Goal: Task Accomplishment & Management: Use online tool/utility

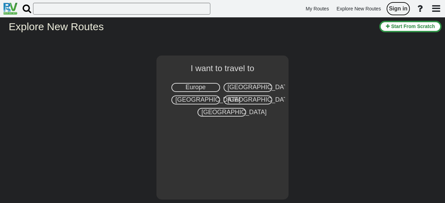
click at [402, 9] on span "Sign in" at bounding box center [398, 9] width 18 height 6
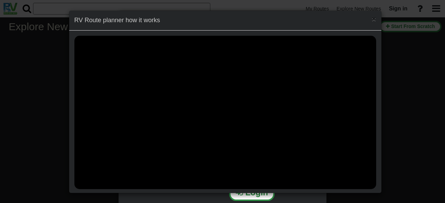
click at [372, 18] on span "×" at bounding box center [374, 19] width 4 height 8
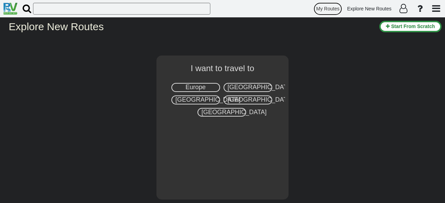
click at [334, 6] on link "My Routes" at bounding box center [328, 9] width 30 height 14
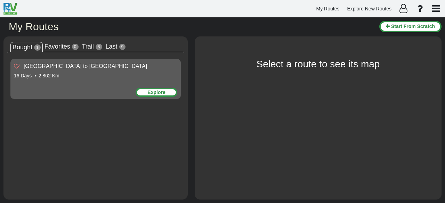
click at [159, 91] on div "Explore" at bounding box center [157, 92] width 42 height 9
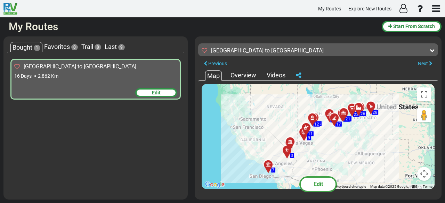
click at [270, 164] on icon at bounding box center [268, 165] width 5 height 5
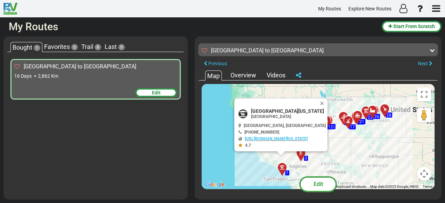
click at [162, 91] on div "Edit" at bounding box center [156, 92] width 42 height 9
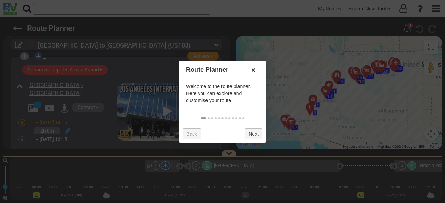
click at [255, 71] on link "×" at bounding box center [253, 70] width 11 height 12
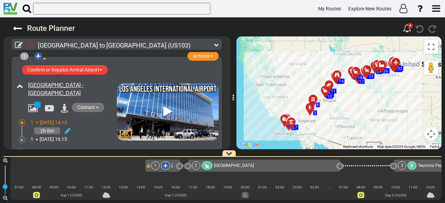
click at [187, 41] on div "[GEOGRAPHIC_DATA] to [GEOGRAPHIC_DATA] (US103)" at bounding box center [119, 45] width 184 height 10
click at [28, 31] on sapn "Route Planner" at bounding box center [51, 28] width 48 height 9
click at [19, 26] on icon at bounding box center [17, 28] width 9 height 9
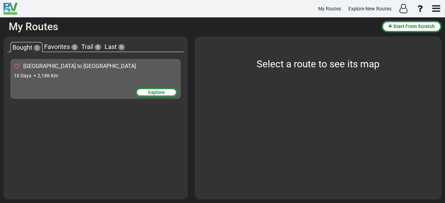
click at [165, 93] on div "Explore" at bounding box center [157, 92] width 42 height 9
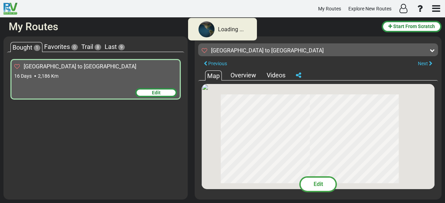
click at [165, 93] on div "Edit" at bounding box center [156, 92] width 42 height 9
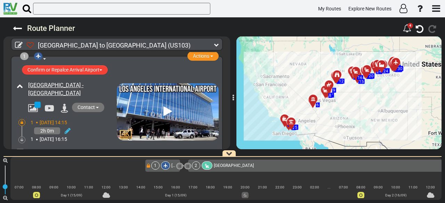
click at [163, 98] on img at bounding box center [168, 111] width 102 height 57
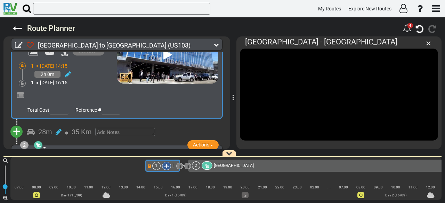
scroll to position [64, 0]
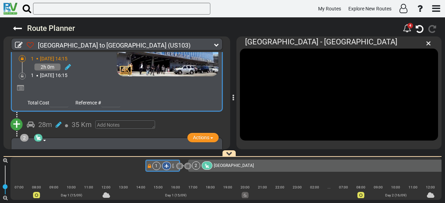
click at [22, 126] on button "+" at bounding box center [16, 125] width 12 height 12
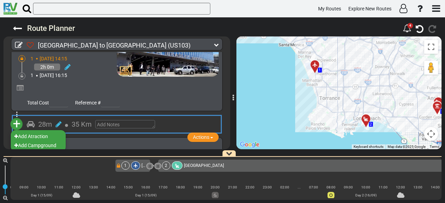
scroll to position [0, 30]
click at [35, 134] on li "Add Atraction" at bounding box center [38, 136] width 55 height 9
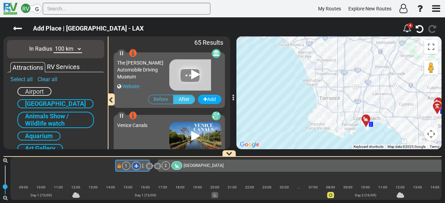
scroll to position [0, 0]
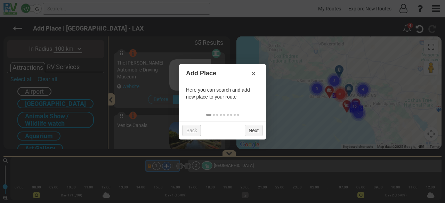
click at [71, 48] on div at bounding box center [222, 101] width 445 height 203
click at [253, 74] on link "×" at bounding box center [253, 74] width 11 height 12
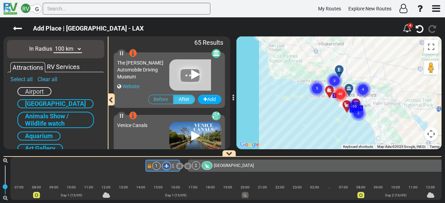
click at [66, 48] on select "10 km 50 km 100 km 250 km 500 km 1000 km" at bounding box center [68, 49] width 29 height 8
select select "number:250"
click at [54, 45] on select "10 km 50 km 100 km 250 km 500 km 1000 km" at bounding box center [68, 49] width 29 height 8
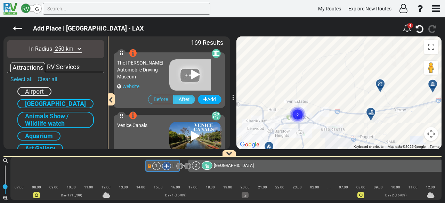
click at [374, 113] on div at bounding box center [372, 115] width 11 height 11
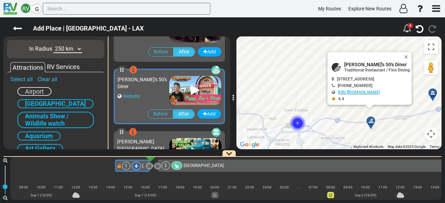
scroll to position [7631, 0]
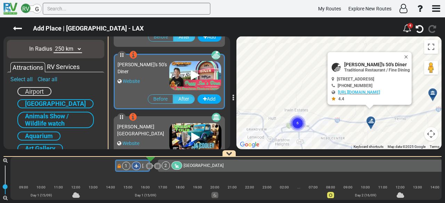
click at [194, 77] on icon at bounding box center [195, 75] width 9 height 11
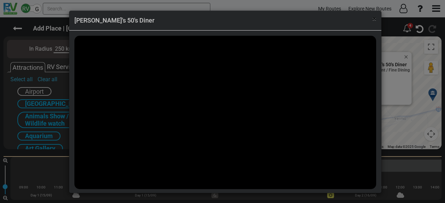
click at [373, 22] on span "×" at bounding box center [374, 19] width 4 height 8
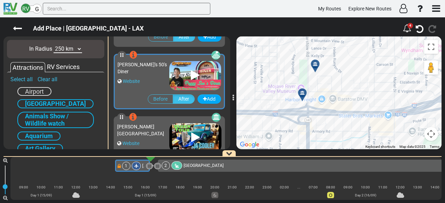
click at [304, 96] on div at bounding box center [304, 95] width 11 height 11
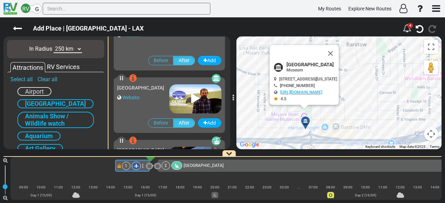
scroll to position [6380, 0]
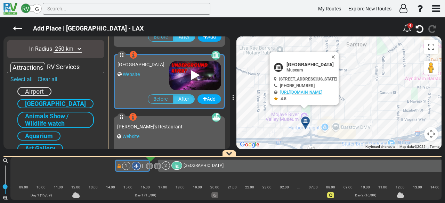
click at [202, 76] on img at bounding box center [195, 75] width 52 height 29
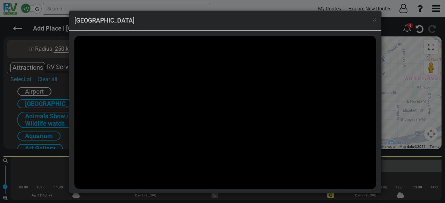
click at [372, 16] on span "×" at bounding box center [374, 19] width 4 height 8
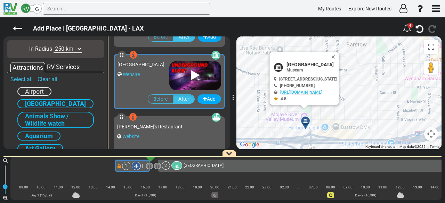
click at [339, 55] on button "Close" at bounding box center [335, 57] width 8 height 10
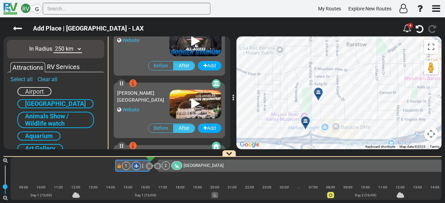
scroll to position [1340, 0]
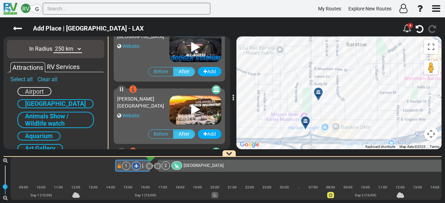
click at [197, 109] on icon at bounding box center [195, 109] width 9 height 11
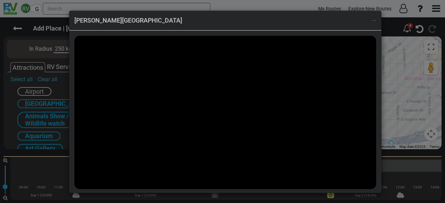
click at [373, 19] on span "×" at bounding box center [374, 19] width 4 height 8
